Goal: Find specific page/section: Find specific page/section

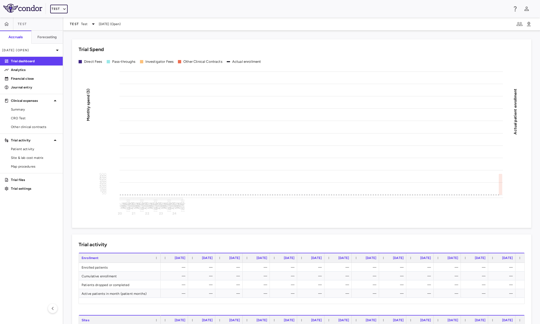
click at [64, 10] on icon "button" at bounding box center [64, 9] width 5 height 5
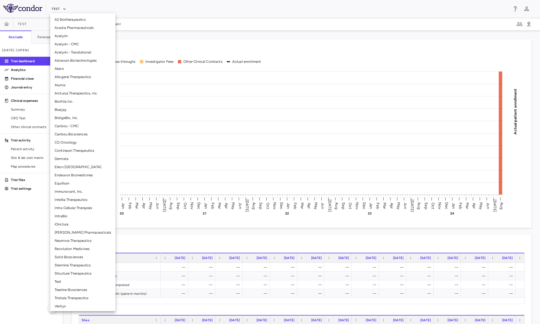
click at [73, 101] on li "BioAtla Inc." at bounding box center [82, 101] width 65 height 8
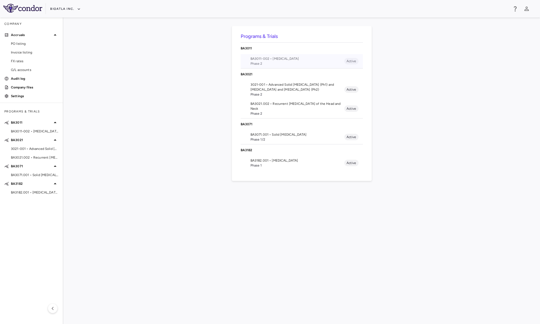
click at [292, 60] on span "BA3011-002 • [MEDICAL_DATA]" at bounding box center [297, 58] width 94 height 5
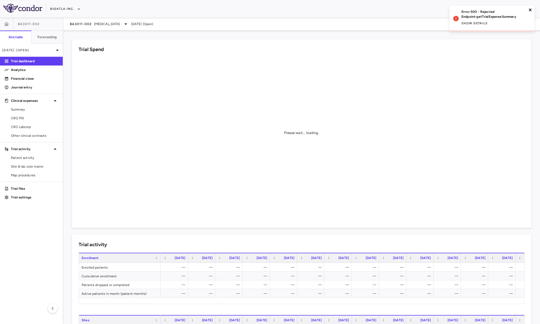
click at [529, 8] on icon "close" at bounding box center [530, 10] width 4 height 4
click at [61, 8] on button "BioAtla Inc." at bounding box center [65, 9] width 31 height 9
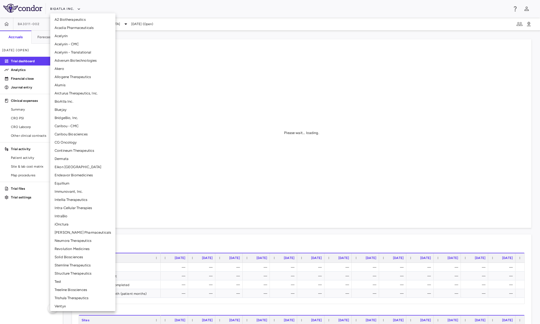
drag, startPoint x: 246, startPoint y: 96, endPoint x: 182, endPoint y: 61, distance: 72.6
click at [241, 94] on div at bounding box center [270, 162] width 540 height 324
